Goal: Task Accomplishment & Management: Use online tool/utility

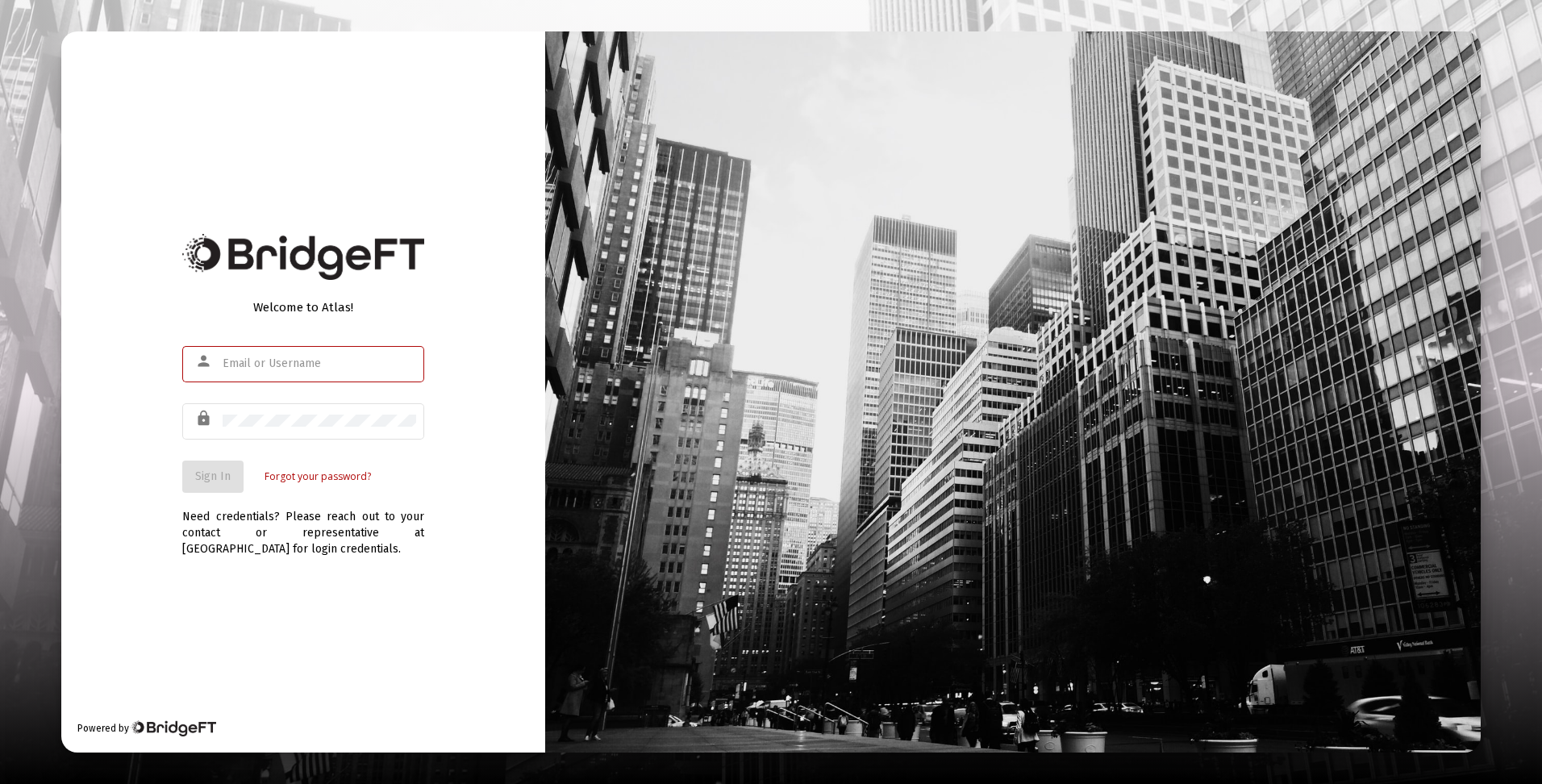
click at [282, 366] on input "text" at bounding box center [319, 364] width 193 height 13
type input "[EMAIL_ADDRESS][DOMAIN_NAME]"
click at [212, 473] on span "Sign In" at bounding box center [213, 476] width 36 height 14
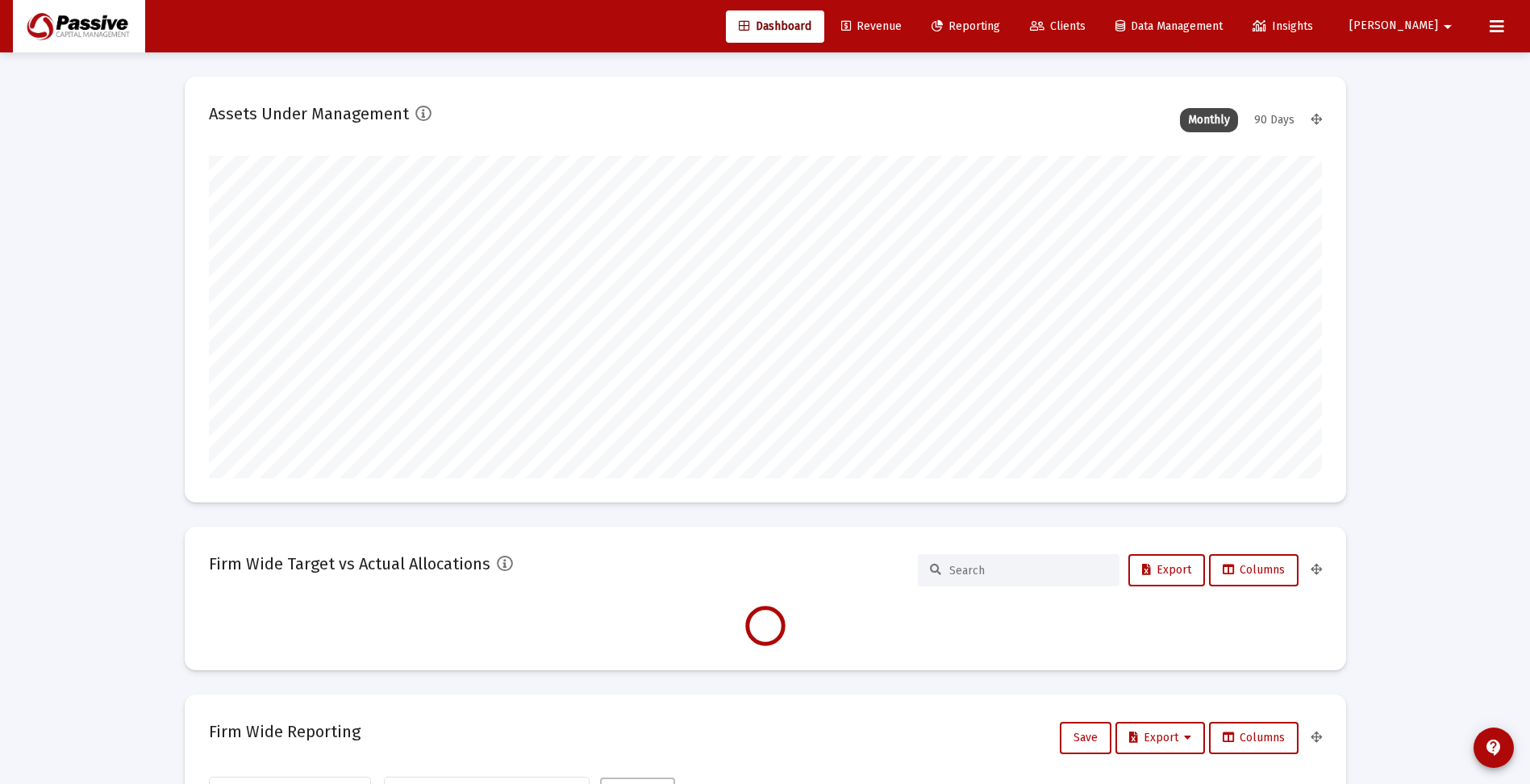
scroll to position [323, 600]
type input "[DATE]"
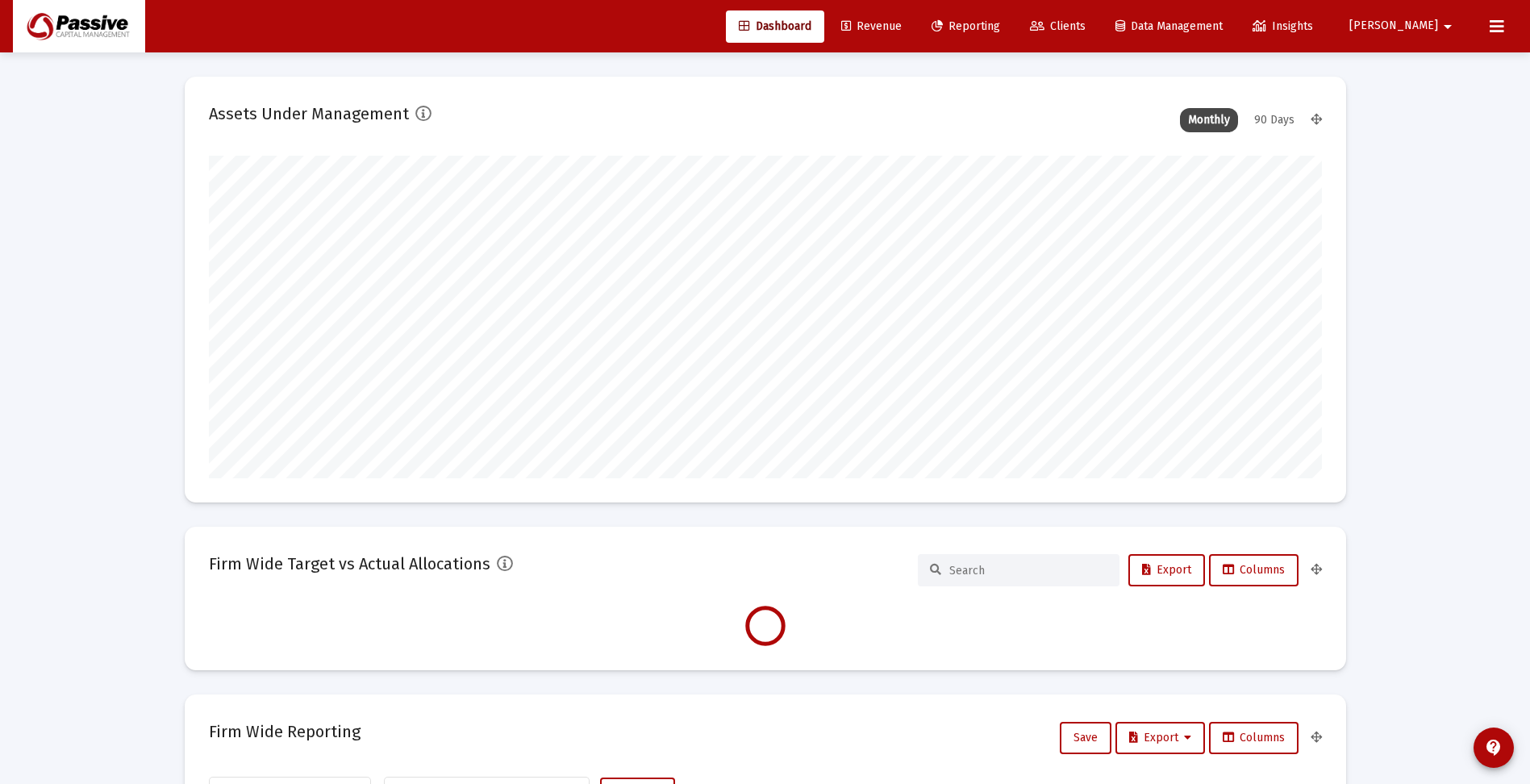
click at [1000, 26] on span "Reporting" at bounding box center [966, 26] width 68 height 14
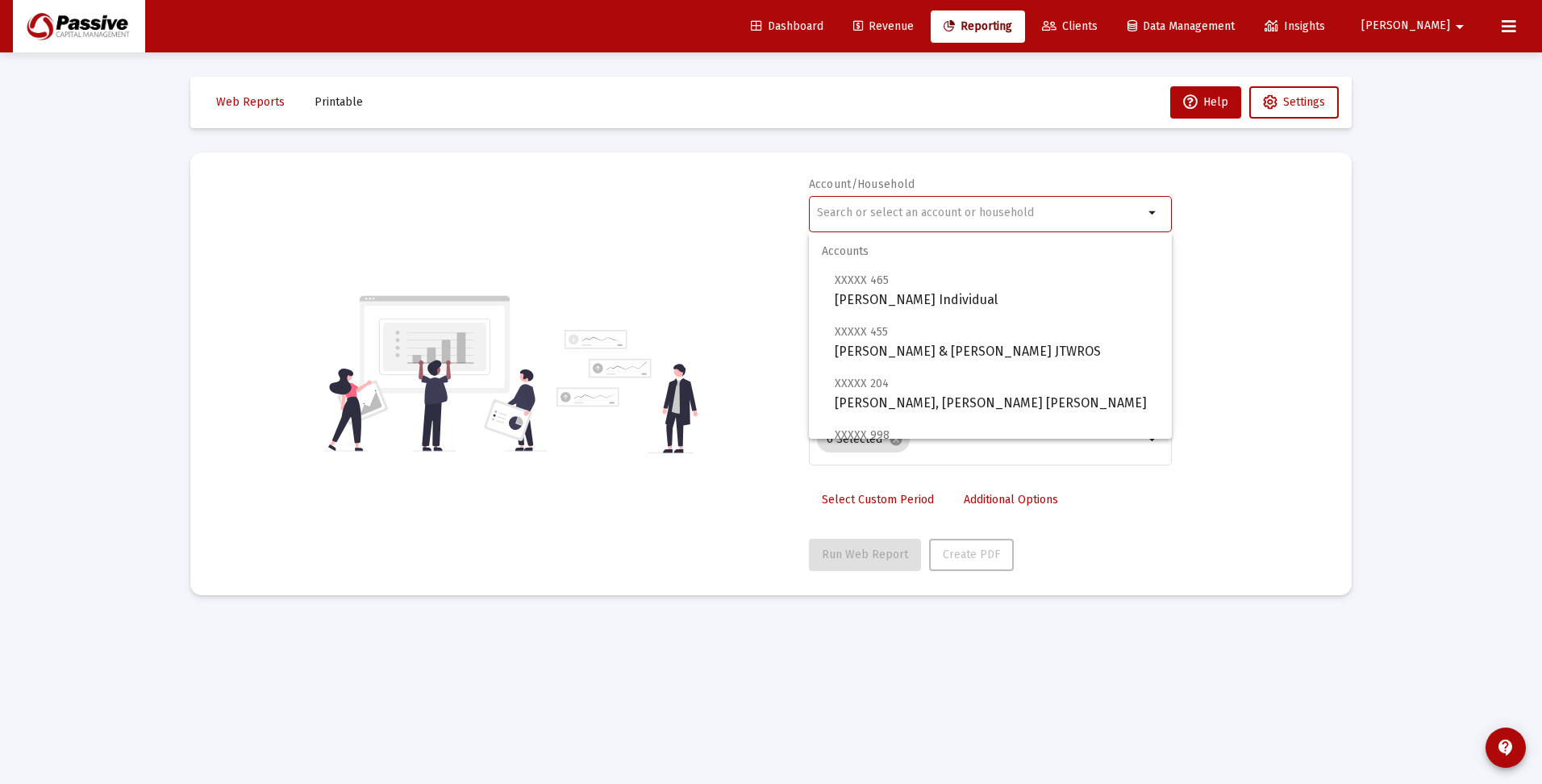
click at [1009, 212] on input "text" at bounding box center [981, 213] width 327 height 13
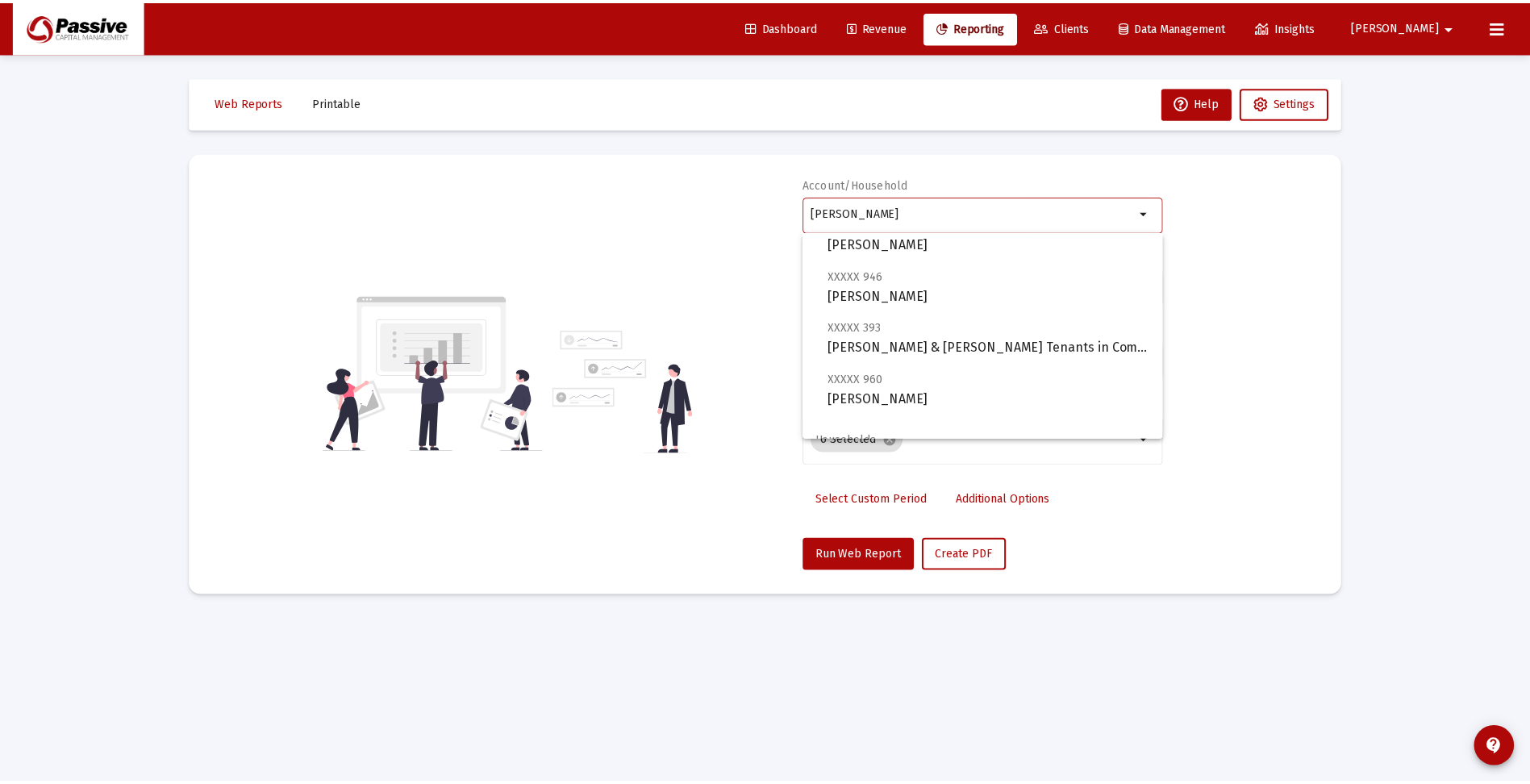
scroll to position [162, 0]
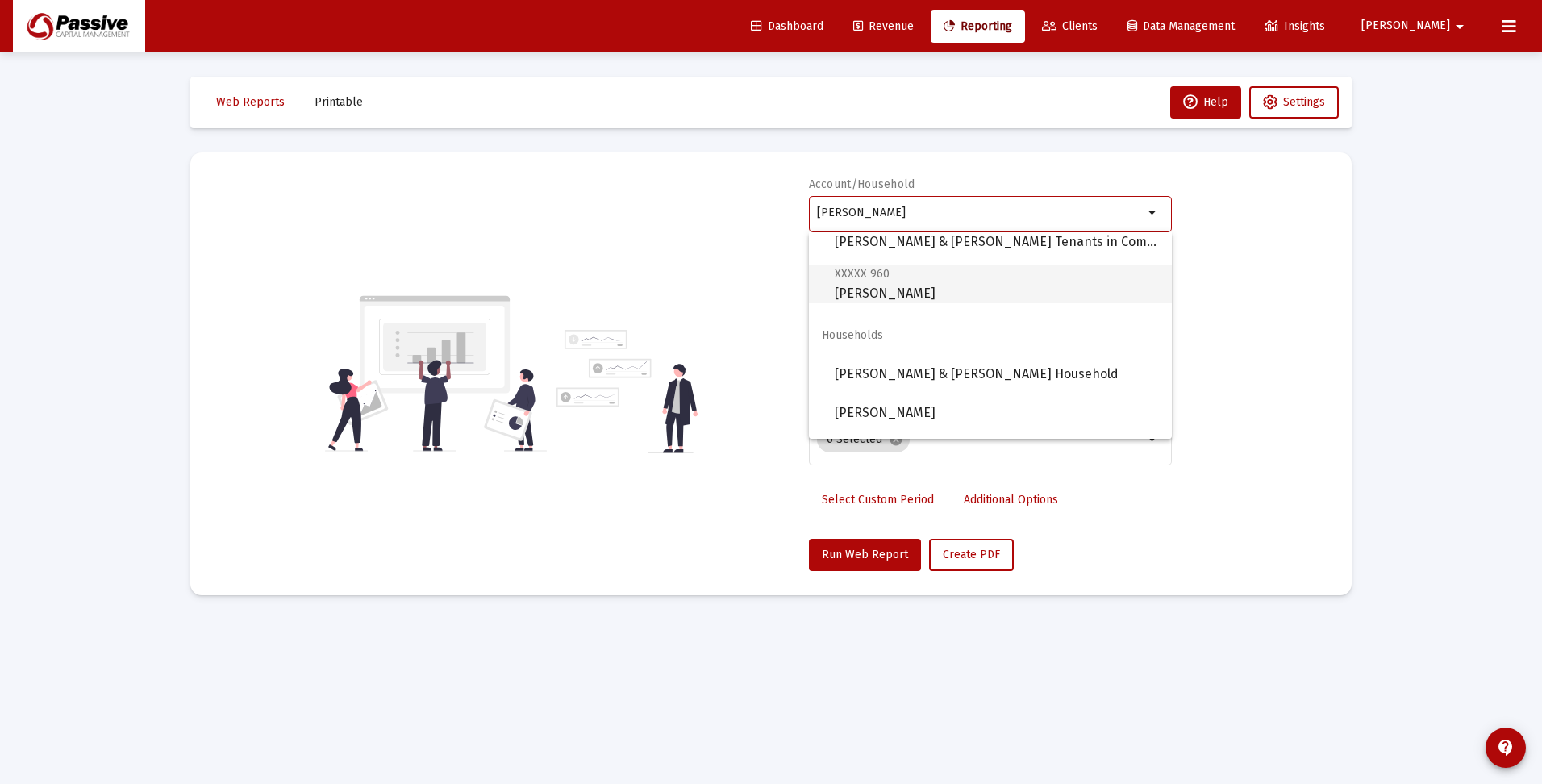
click at [933, 289] on span "XXXXX 960 [PERSON_NAME] Individual" at bounding box center [997, 284] width 324 height 40
type input "[PERSON_NAME]"
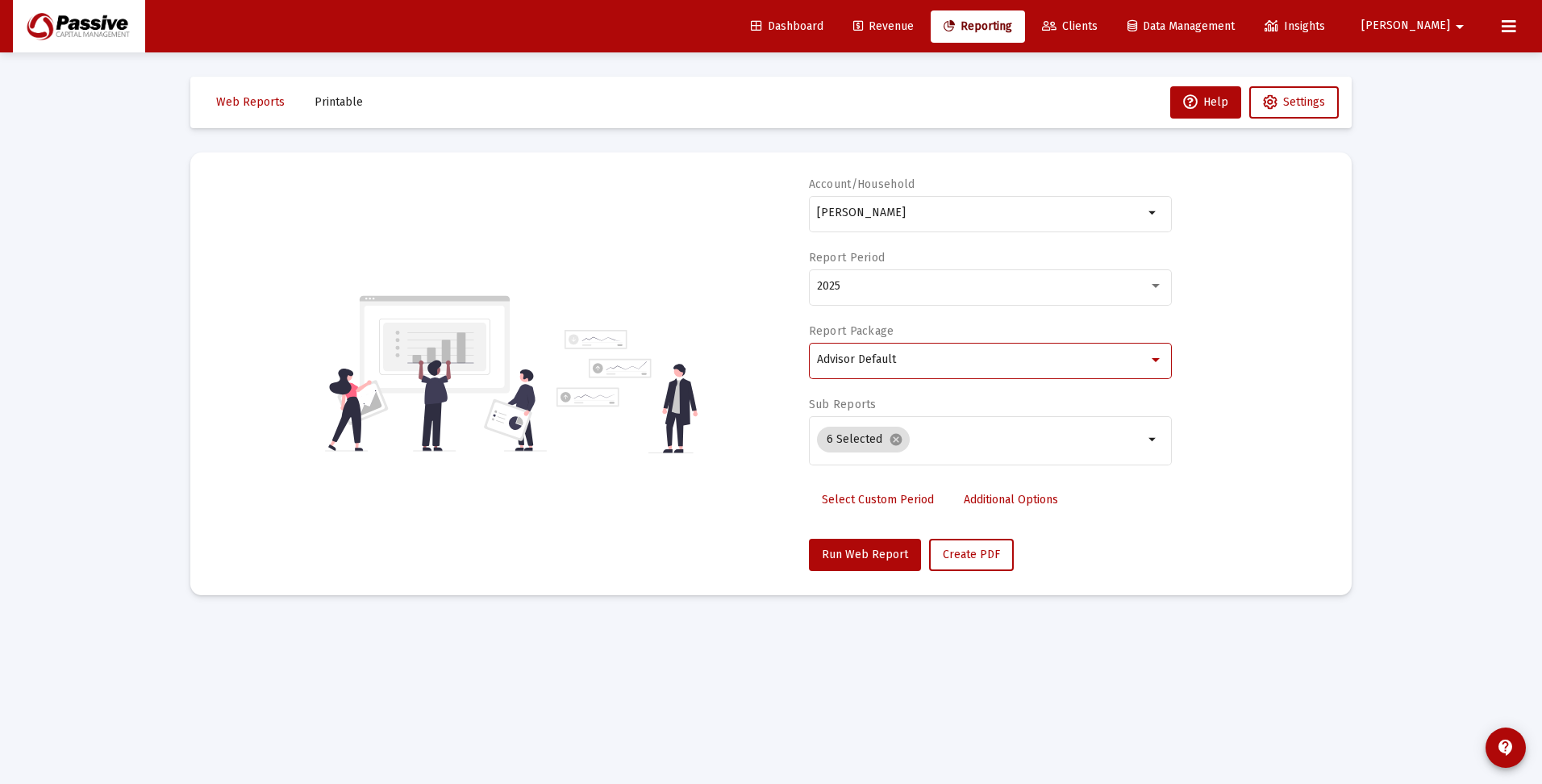
click at [848, 361] on span "Advisor Default" at bounding box center [856, 359] width 79 height 14
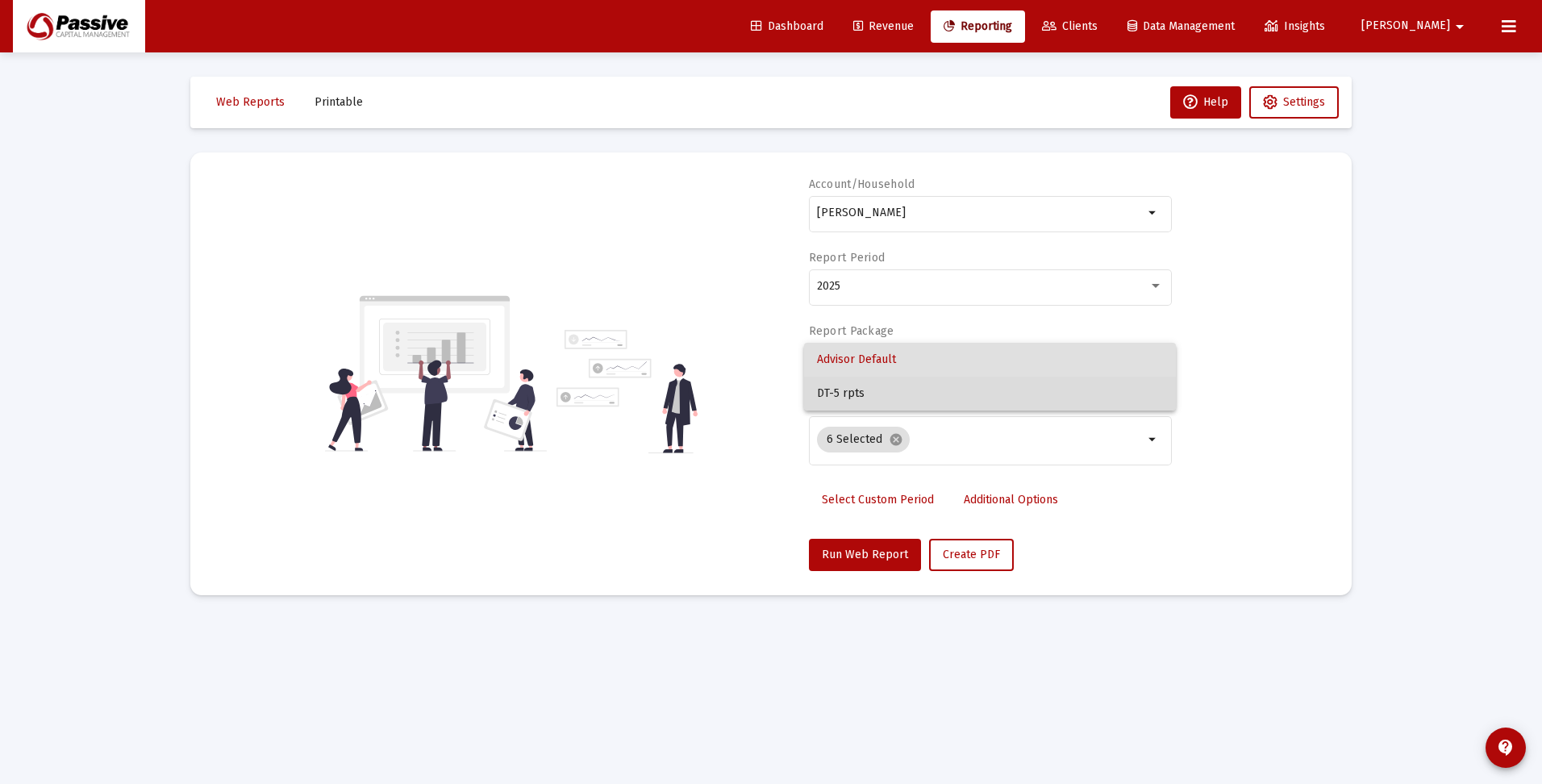
click at [840, 394] on span "DT-5 rpts" at bounding box center [990, 394] width 346 height 34
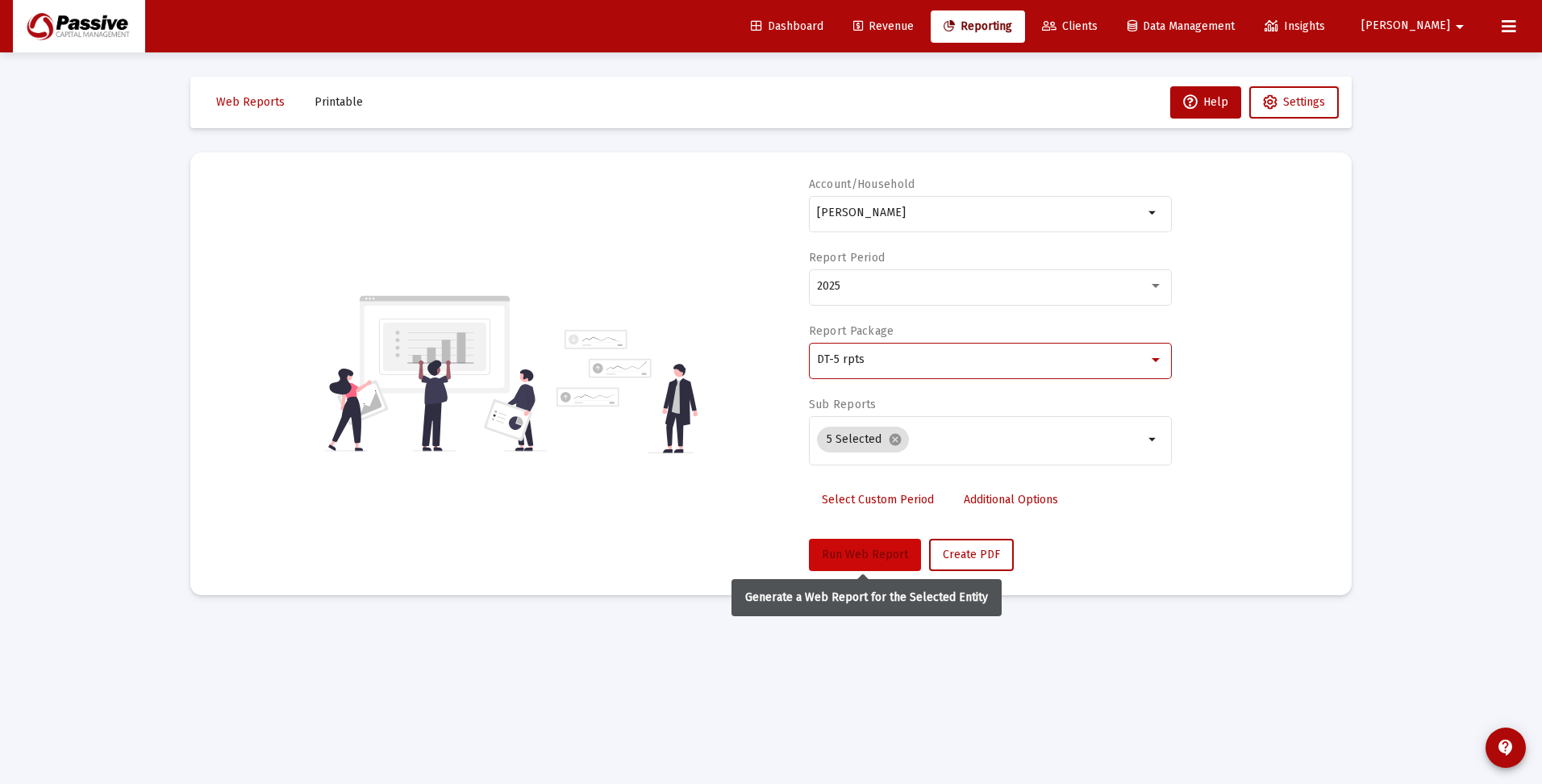
click at [851, 555] on span "Run Web Report" at bounding box center [865, 554] width 86 height 14
